Goal: Check status: Check status

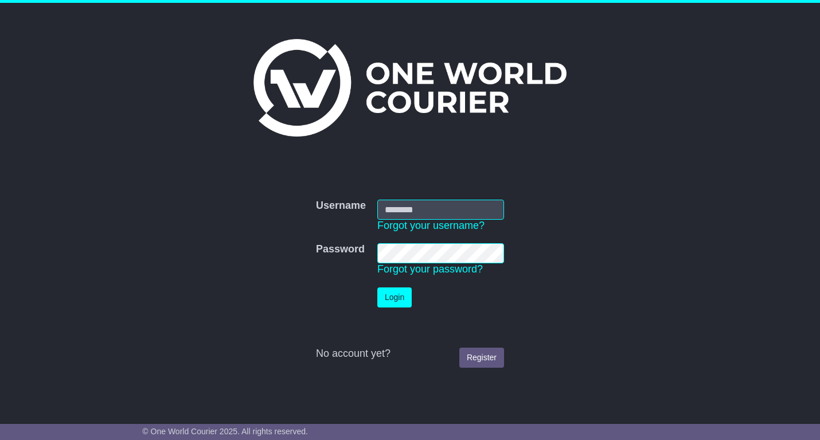
click at [438, 208] on input "Username" at bounding box center [440, 210] width 127 height 20
type input "**********"
click at [392, 301] on button "Login" at bounding box center [394, 297] width 34 height 20
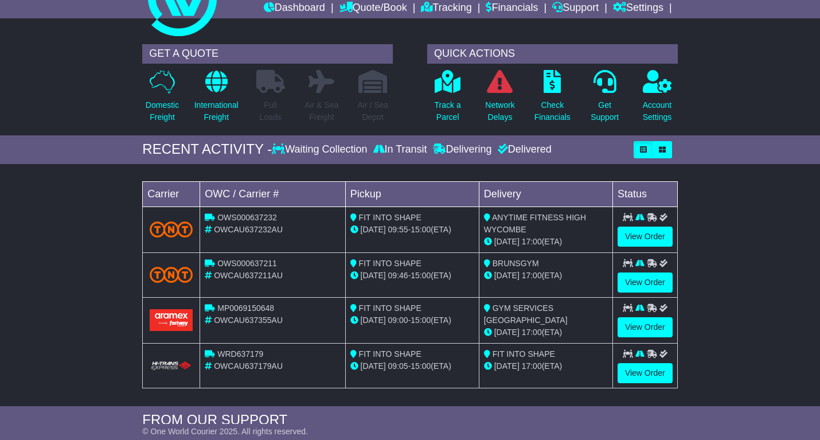
scroll to position [48, 0]
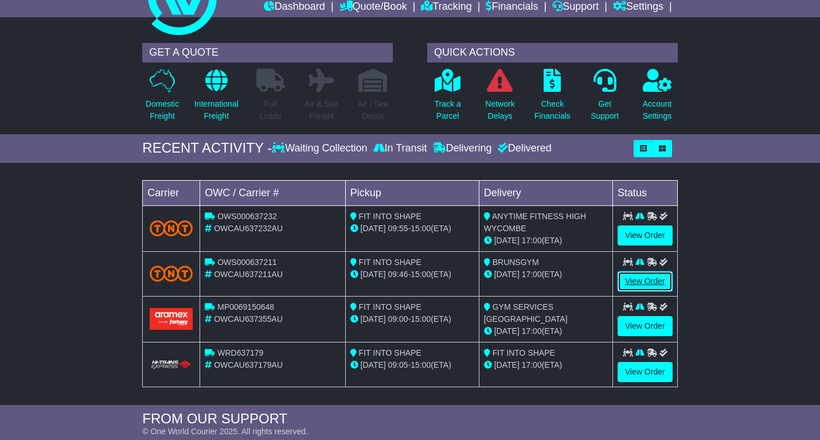
click at [629, 281] on link "View Order" at bounding box center [644, 281] width 55 height 20
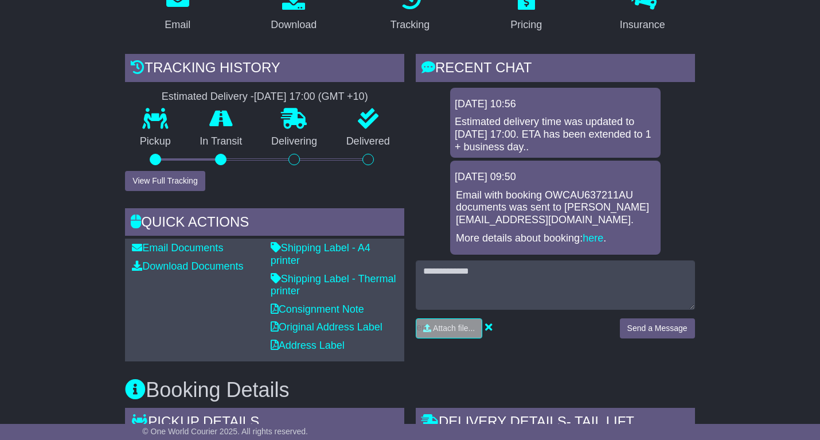
scroll to position [229, 0]
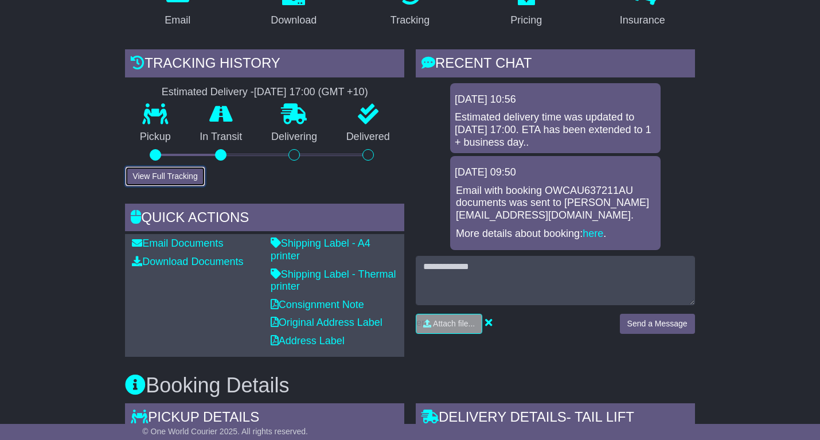
click at [172, 174] on button "View Full Tracking" at bounding box center [165, 176] width 80 height 20
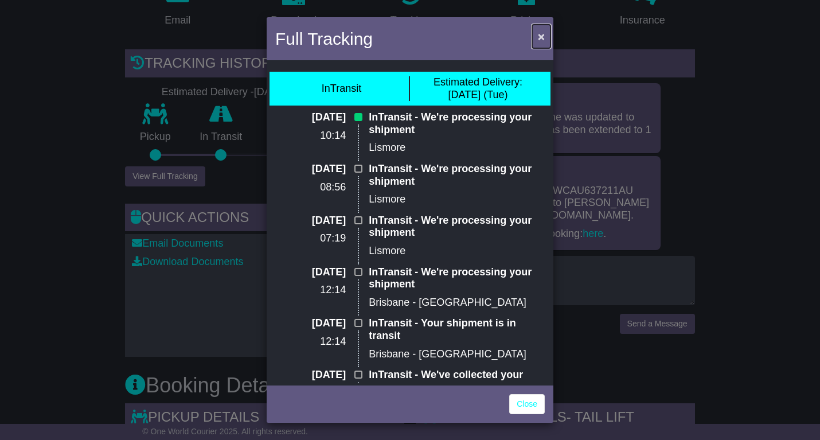
click at [537, 34] on button "×" at bounding box center [541, 37] width 18 height 24
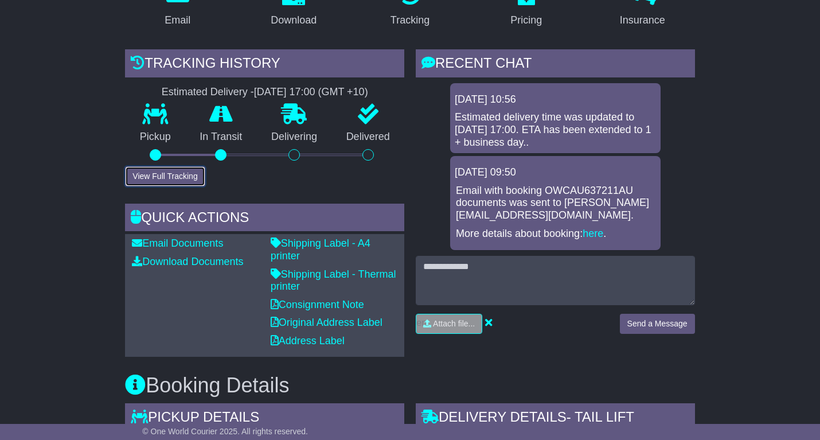
scroll to position [0, 0]
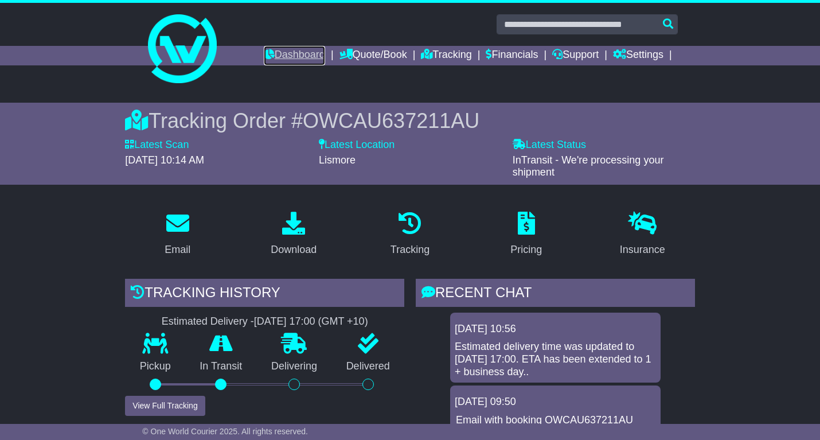
click at [304, 55] on link "Dashboard" at bounding box center [294, 55] width 61 height 19
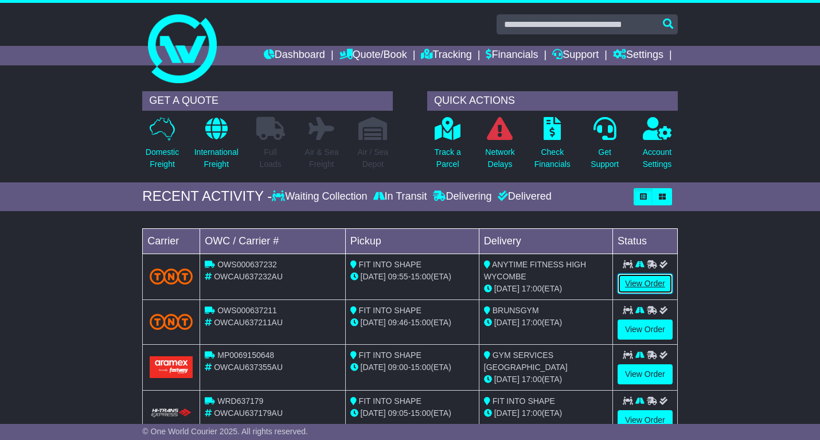
click at [632, 284] on link "View Order" at bounding box center [644, 283] width 55 height 20
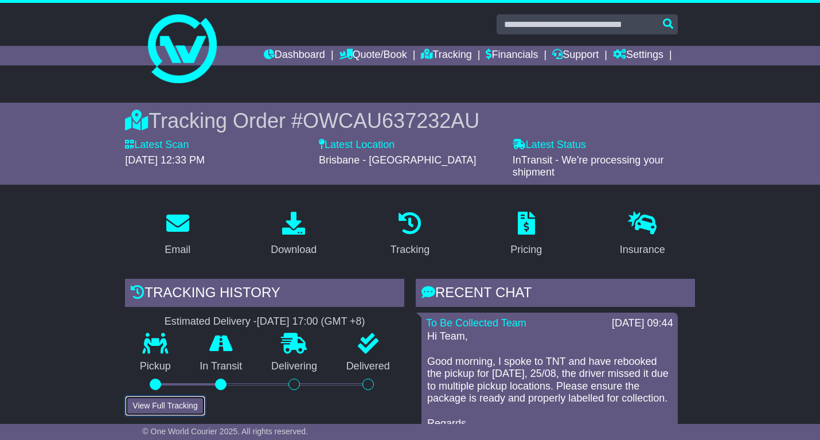
click at [187, 408] on button "View Full Tracking" at bounding box center [165, 406] width 80 height 20
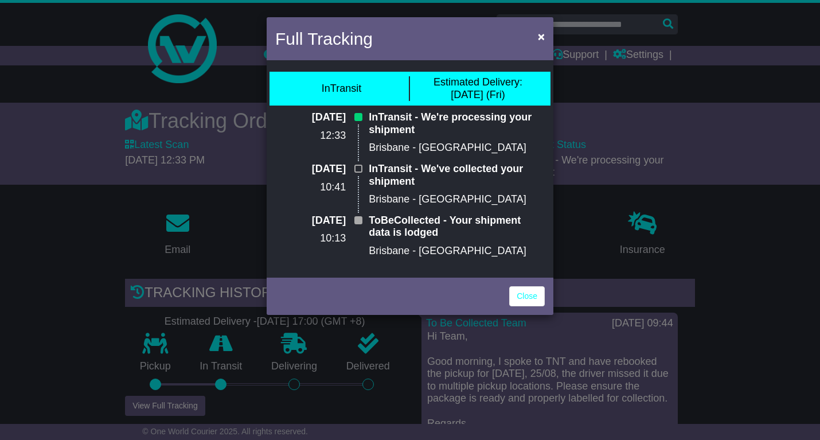
click at [382, 405] on div "Full Tracking × InTransit Estimated Delivery: 29 Aug (Fri) 25 Aug 2025 12:33 In…" at bounding box center [410, 220] width 820 height 440
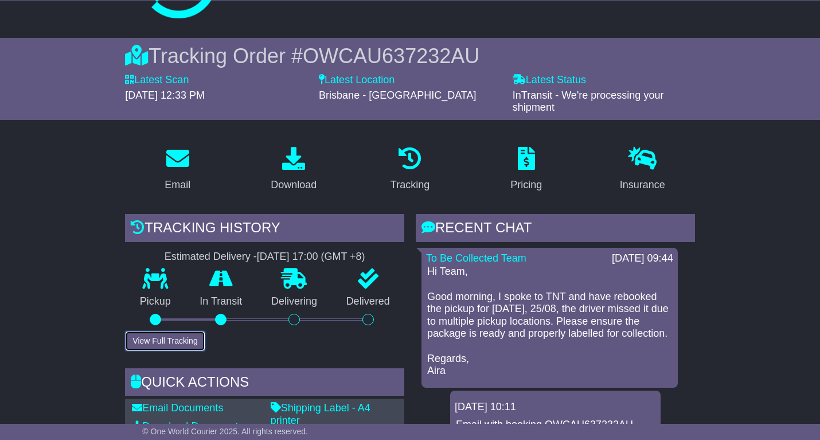
click at [188, 340] on button "View Full Tracking" at bounding box center [165, 341] width 80 height 20
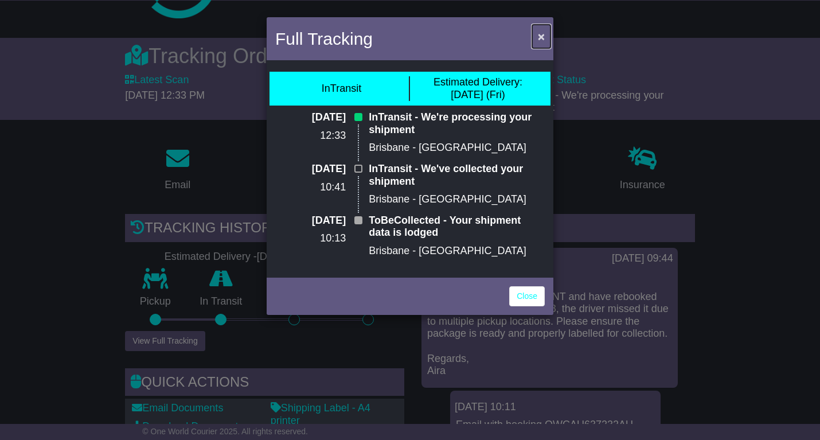
click at [542, 36] on span "×" at bounding box center [541, 36] width 7 height 13
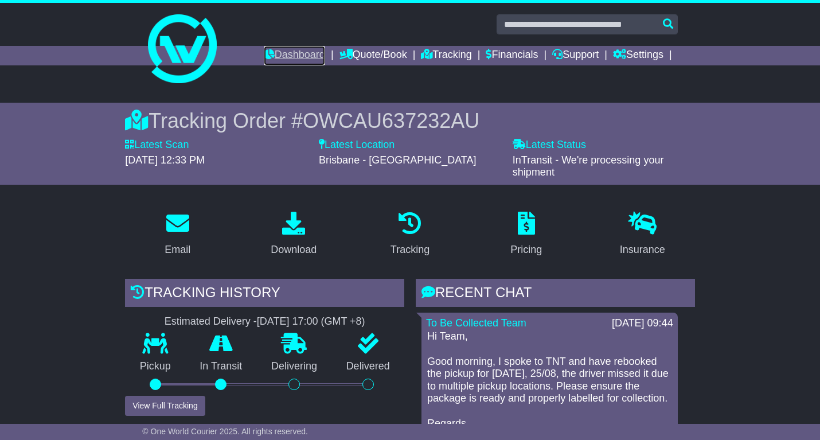
click at [308, 52] on link "Dashboard" at bounding box center [294, 55] width 61 height 19
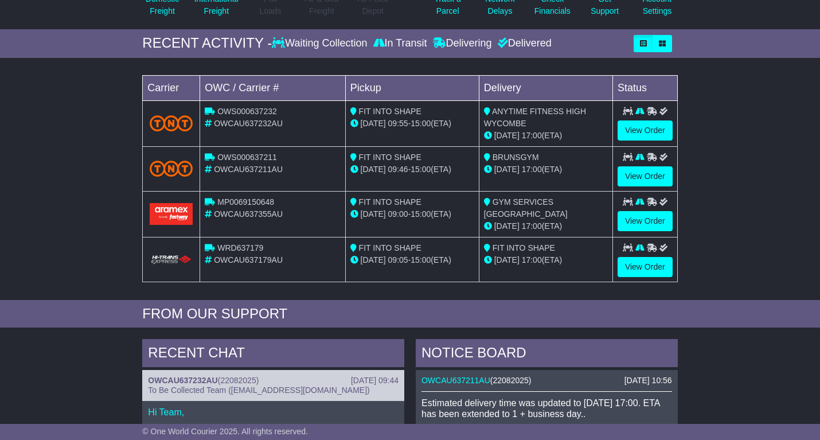
scroll to position [166, 0]
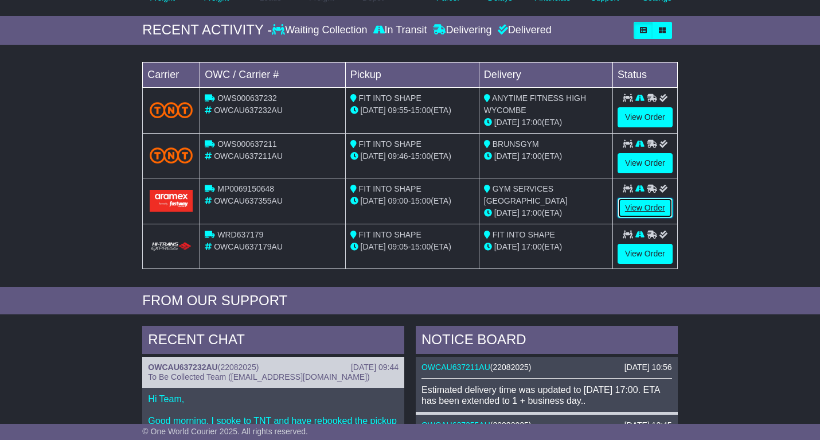
click at [640, 202] on link "View Order" at bounding box center [644, 208] width 55 height 20
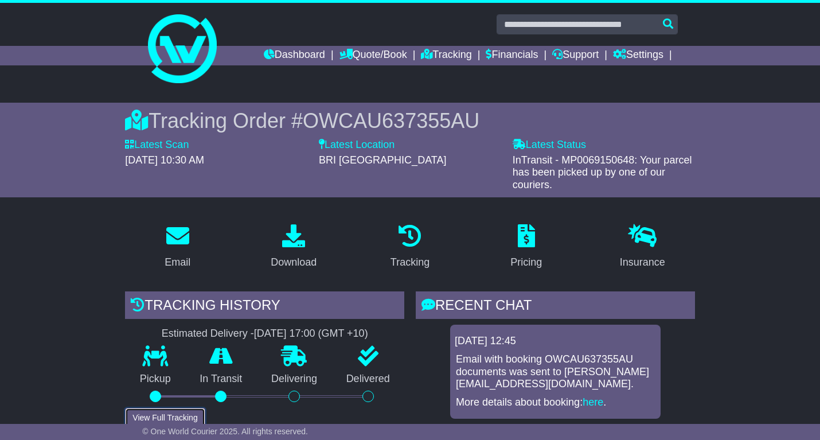
click at [184, 416] on button "View Full Tracking" at bounding box center [165, 418] width 80 height 20
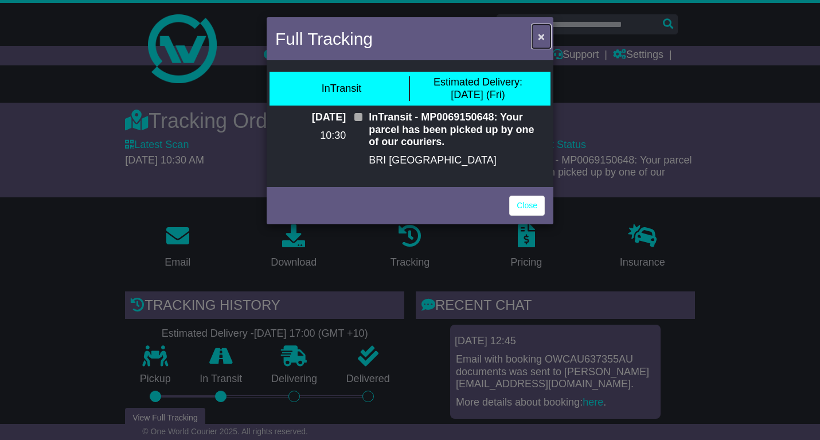
click at [542, 32] on span "×" at bounding box center [541, 36] width 7 height 13
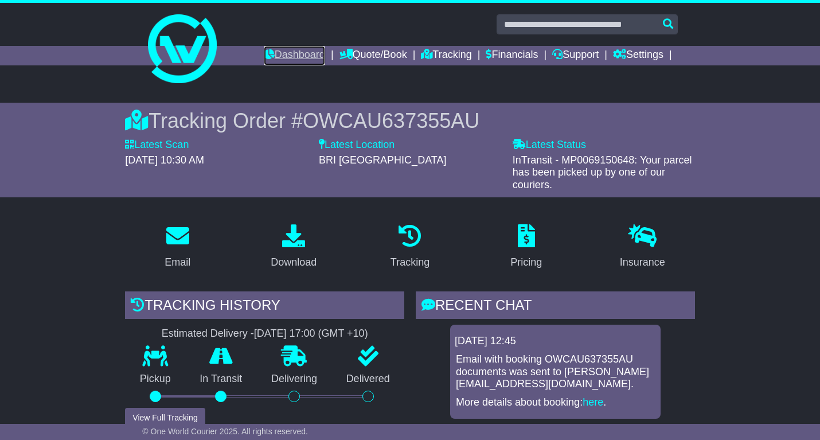
click at [312, 53] on link "Dashboard" at bounding box center [294, 55] width 61 height 19
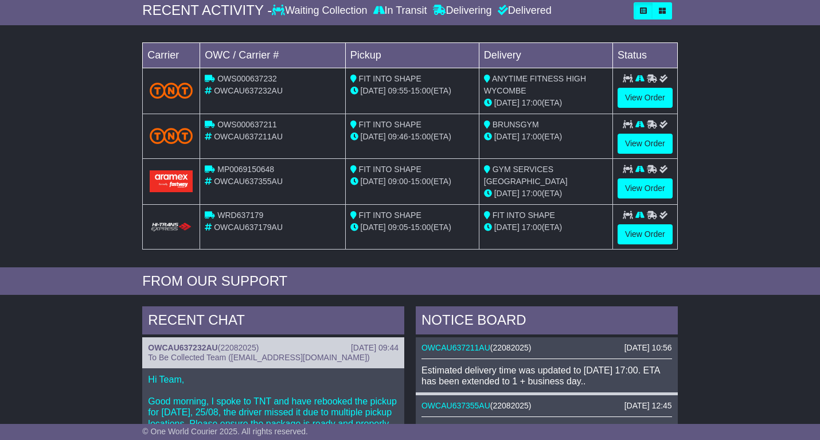
scroll to position [187, 0]
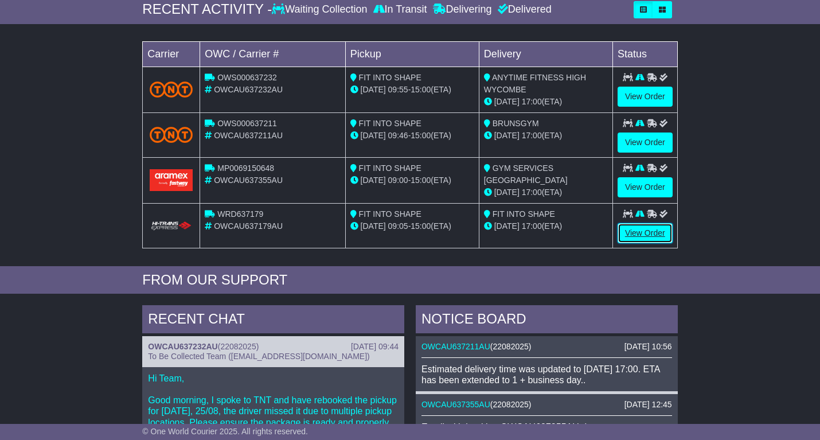
click at [630, 233] on link "View Order" at bounding box center [644, 233] width 55 height 20
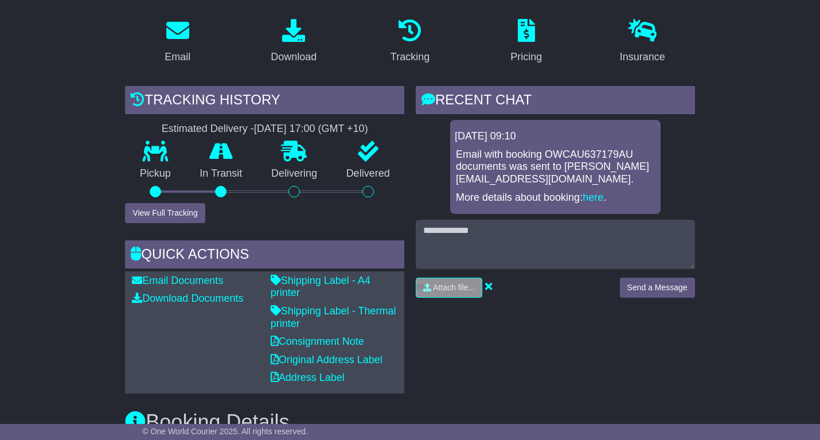
scroll to position [189, 0]
click at [190, 209] on button "View Full Tracking" at bounding box center [165, 212] width 80 height 20
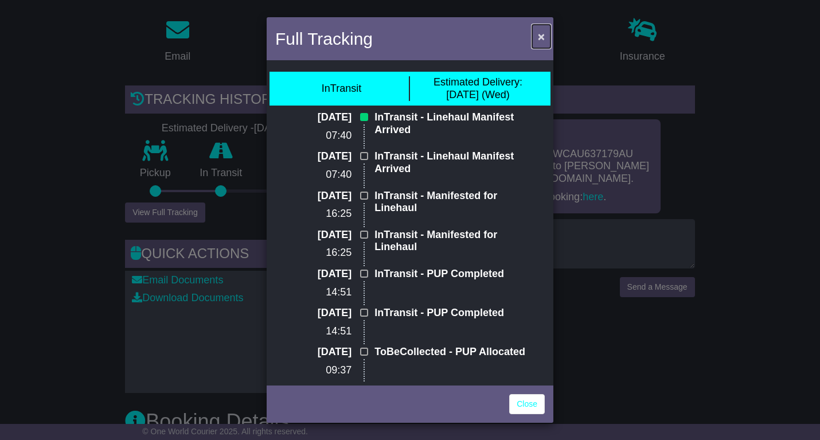
click at [545, 36] on button "×" at bounding box center [541, 37] width 18 height 24
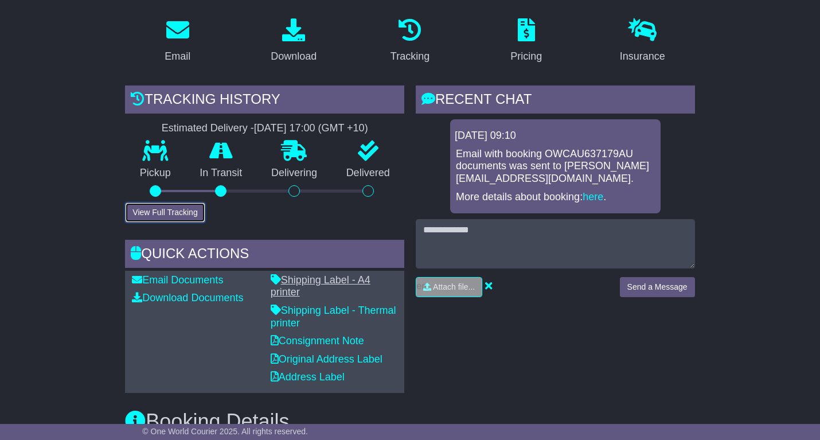
scroll to position [0, 0]
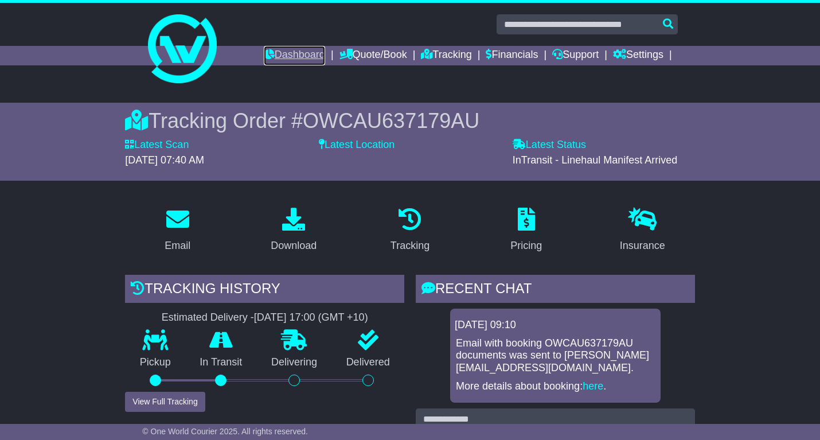
click at [294, 55] on link "Dashboard" at bounding box center [294, 55] width 61 height 19
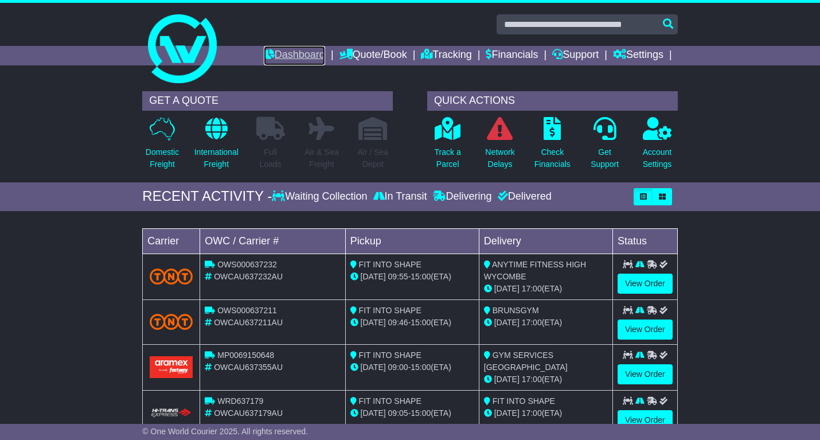
click at [295, 58] on link "Dashboard" at bounding box center [294, 55] width 61 height 19
